Goal: Task Accomplishment & Management: Use online tool/utility

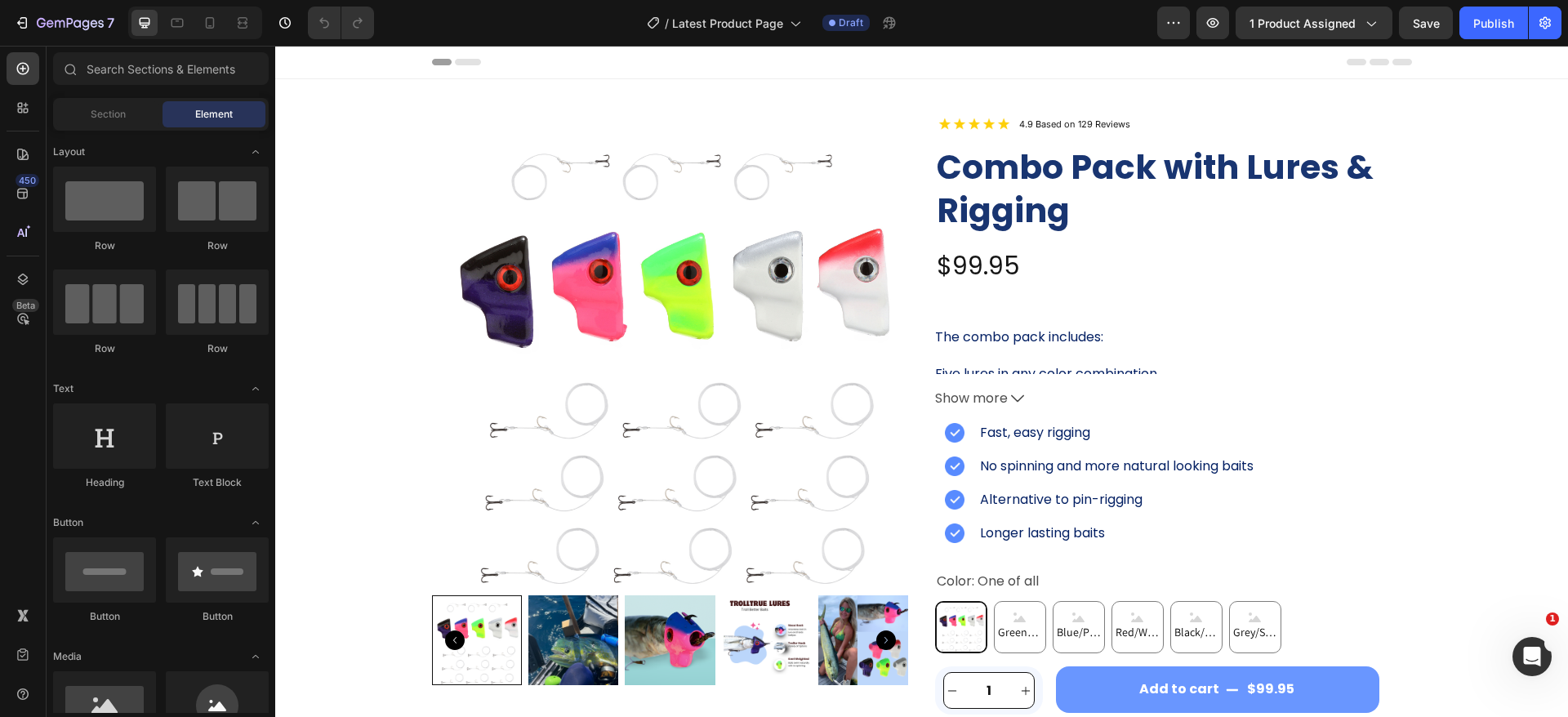
click at [556, 15] on div "/ Latest Product Page Draft" at bounding box center [772, 22] width 770 height 32
click at [1221, 30] on icon "button" at bounding box center [1213, 23] width 17 height 17
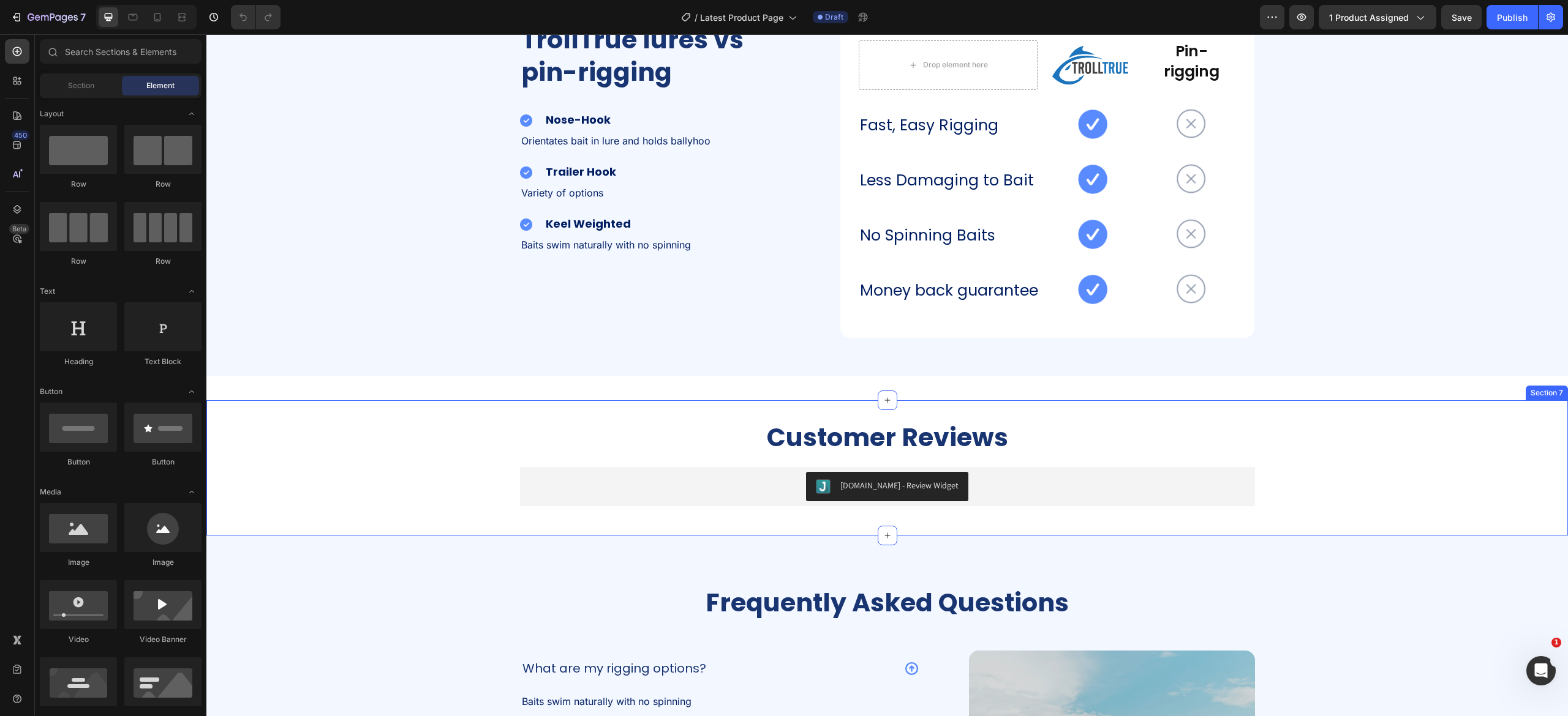
scroll to position [2203, 0]
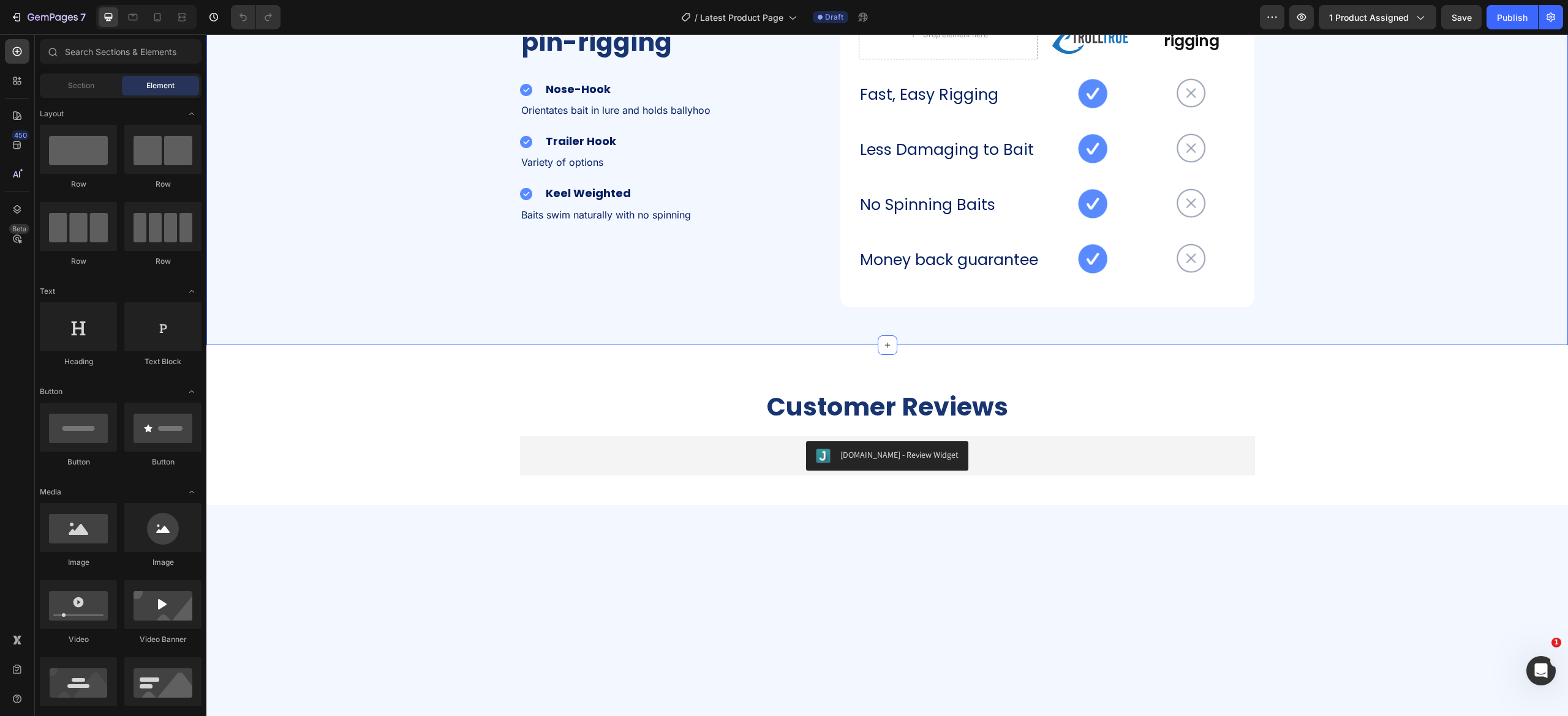
click at [350, 300] on div "TrollTrue lures vs pin-rigging Heading Image Nose-Hook Heading Row Orientates b…" at bounding box center [887, 149] width 1361 height 353
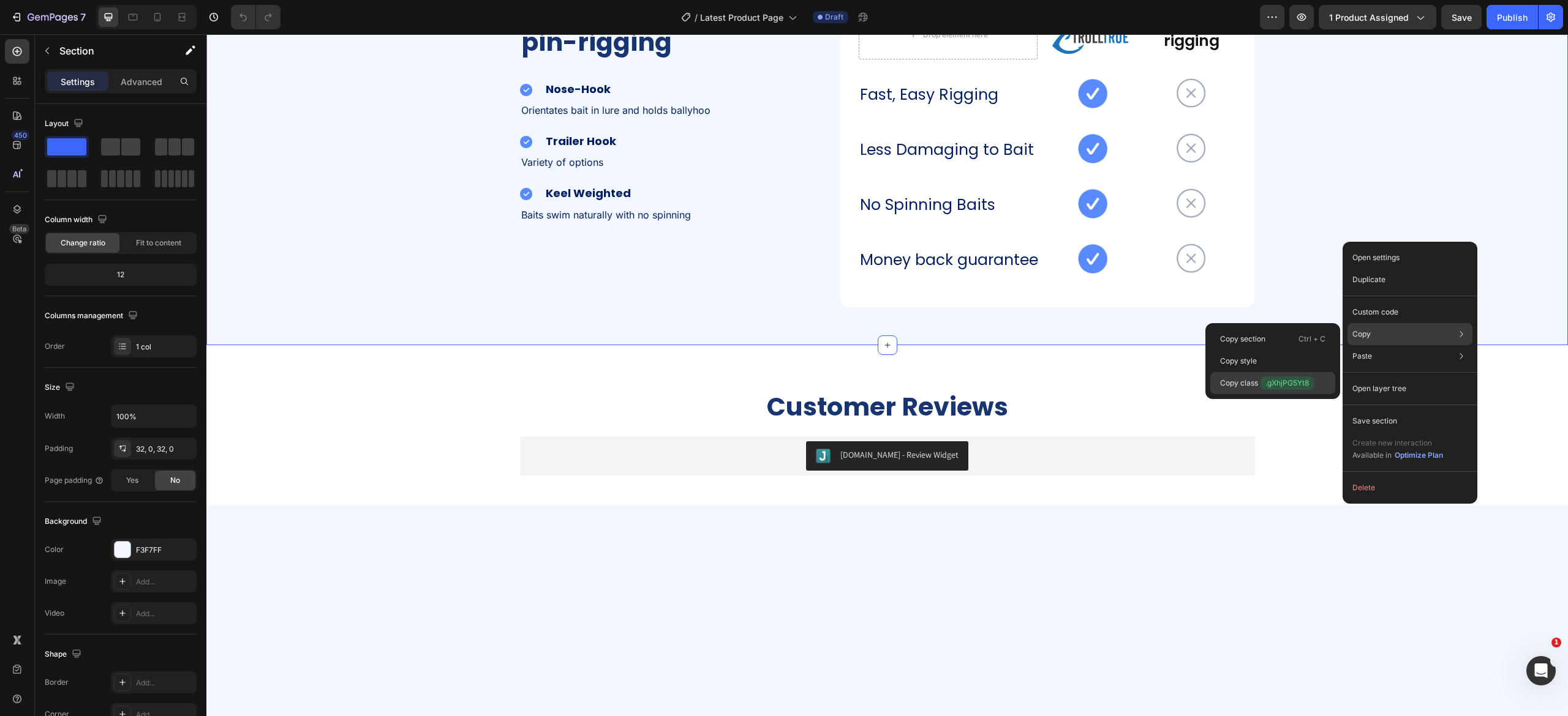
click at [979, 376] on p "Copy class .gXhjPG5Yt8" at bounding box center [1267, 383] width 94 height 14
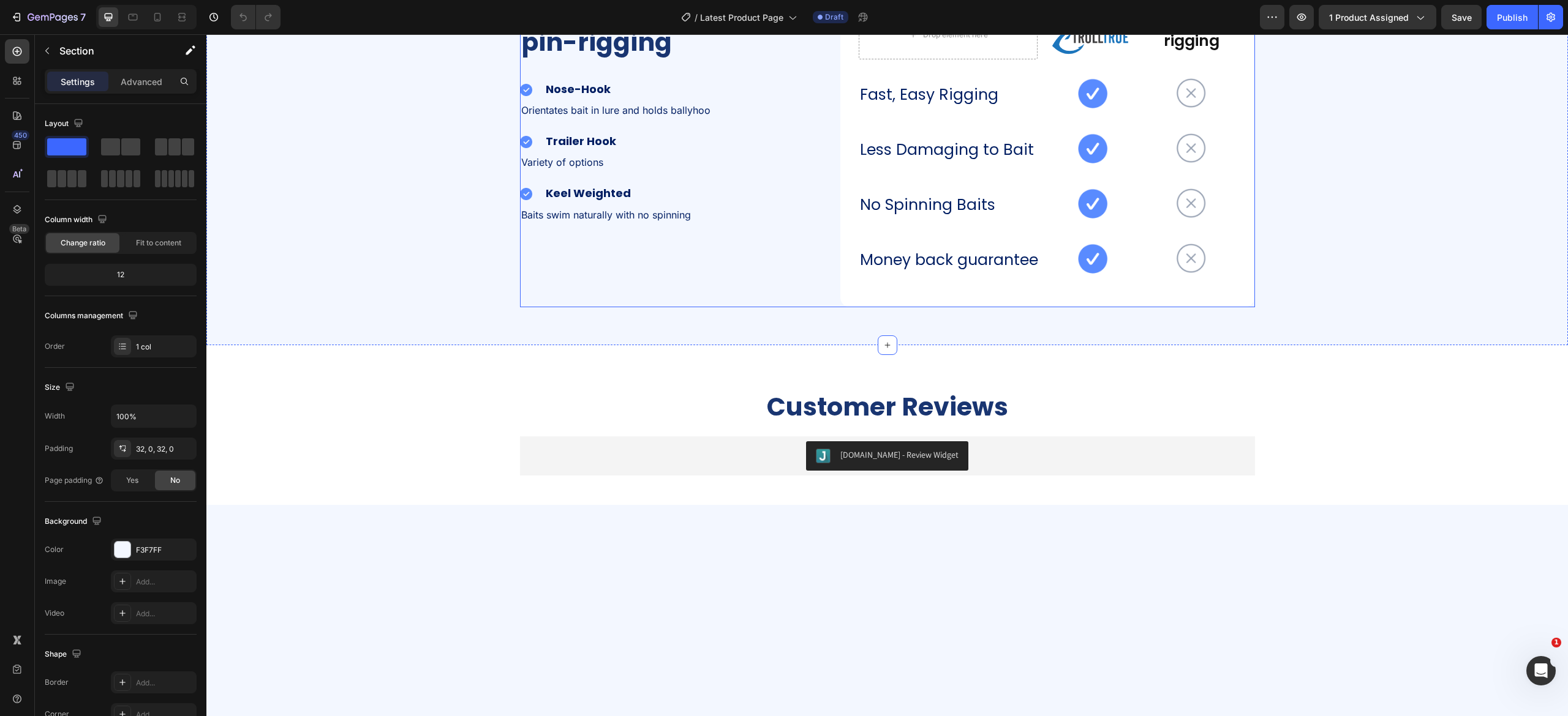
click at [812, 307] on div "TrollTrue lures vs pin-rigging Heading Image Nose-Hook Heading Row Orientates b…" at bounding box center [887, 149] width 735 height 316
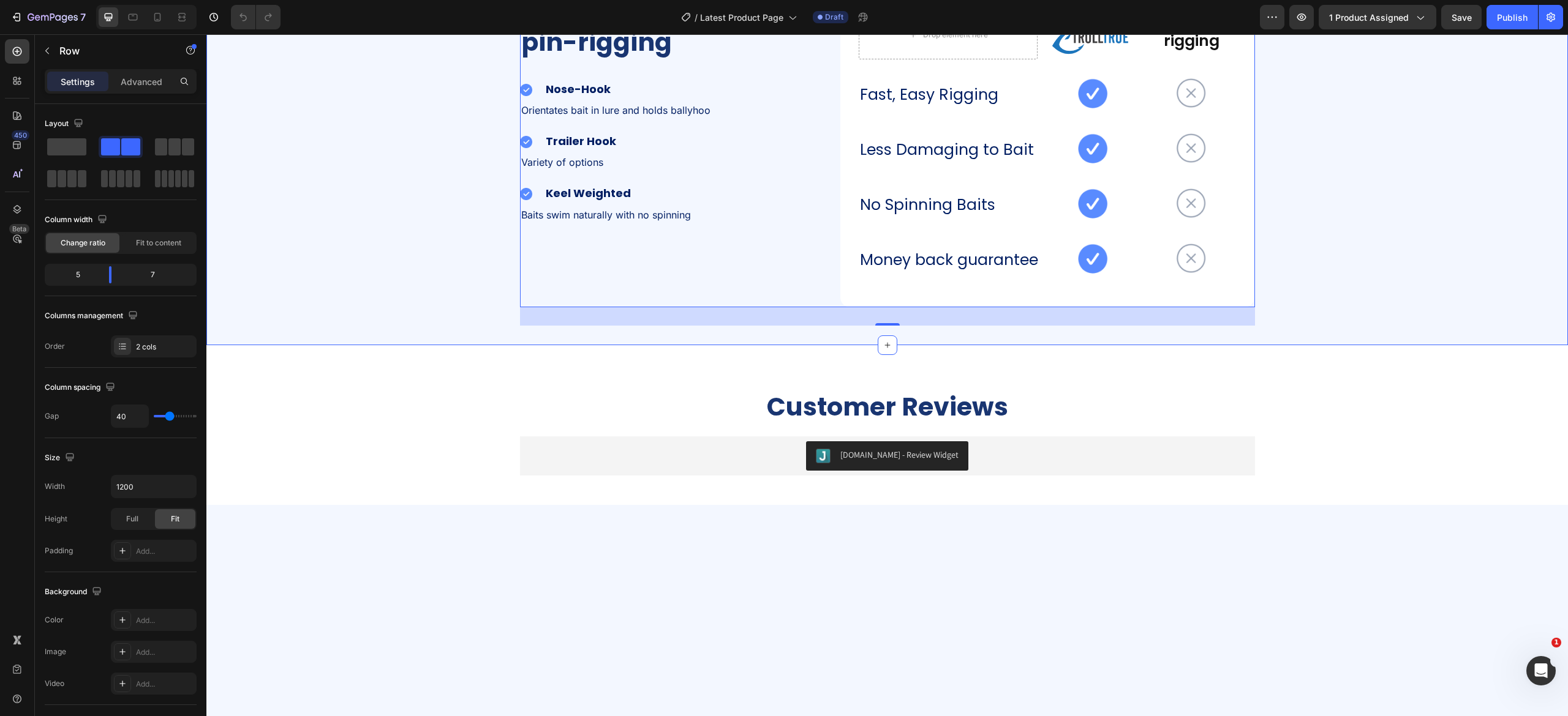
click at [438, 249] on div "TrollTrue lures vs pin-rigging Heading Image Nose-Hook Heading Row Orientates b…" at bounding box center [887, 149] width 1361 height 353
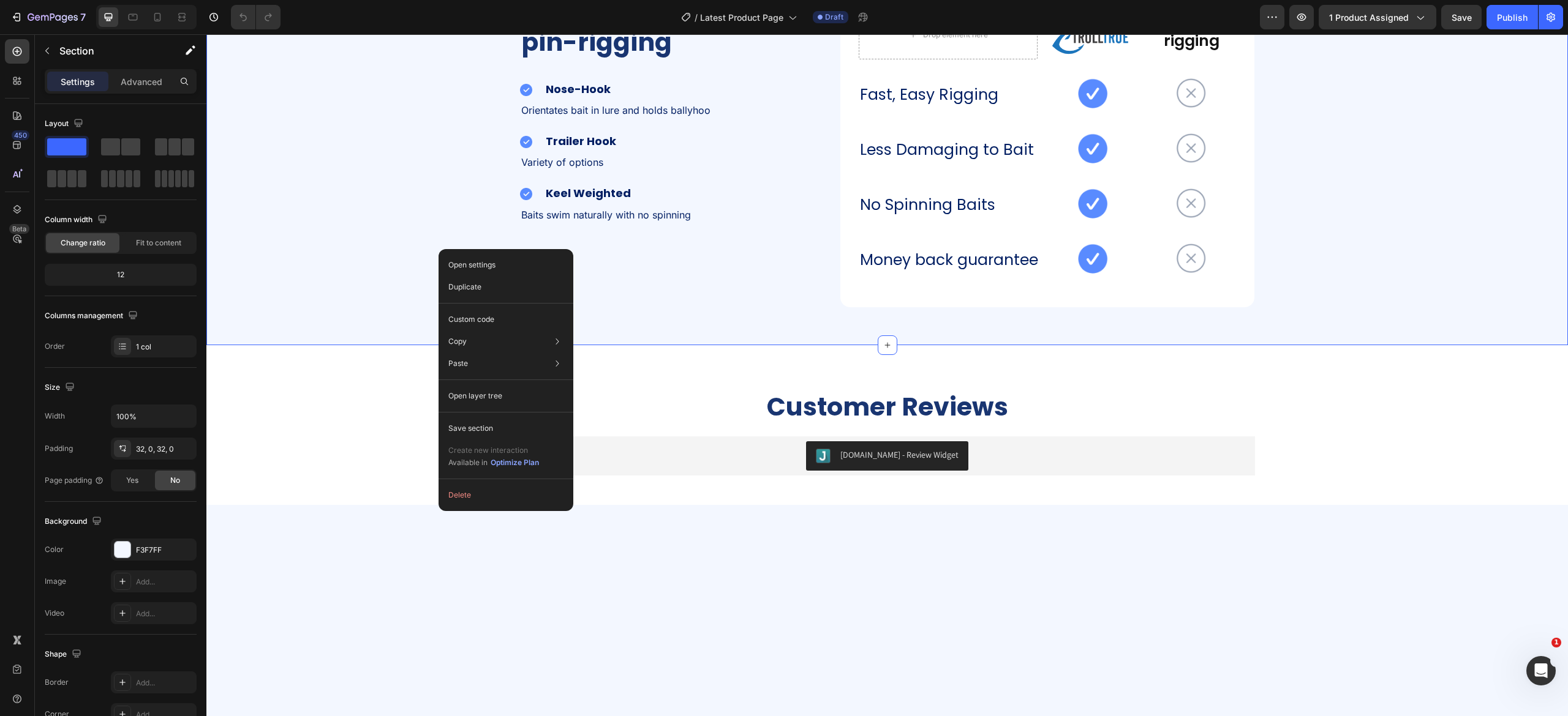
click at [350, 315] on div "TrollTrue lures vs pin-rigging Heading Image Nose-Hook Heading Row Orientates b…" at bounding box center [887, 149] width 1361 height 353
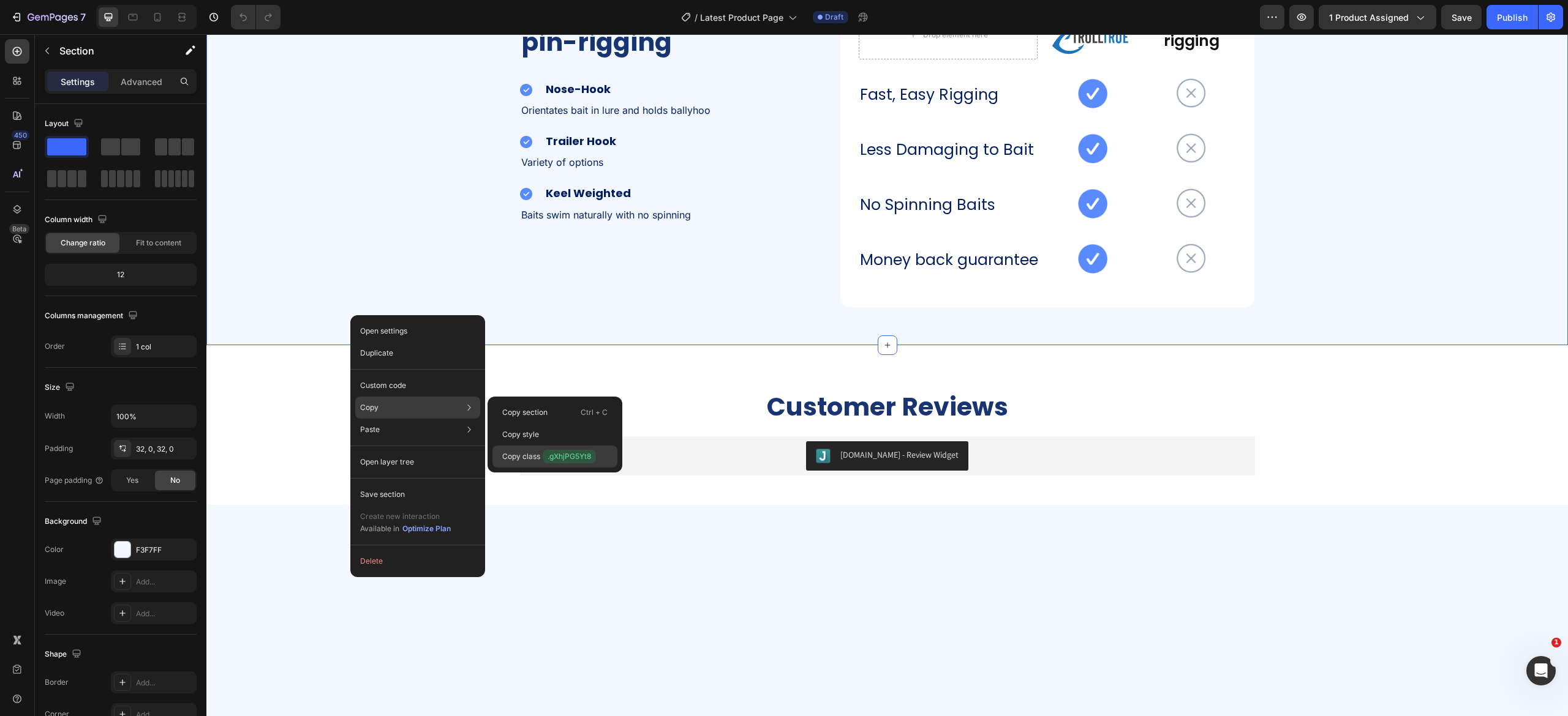
drag, startPoint x: 545, startPoint y: 452, endPoint x: 681, endPoint y: 72, distance: 403.6
click at [545, 447] on span ".gXhjPG5Yt8" at bounding box center [570, 457] width 54 height 14
